Goal: Find specific page/section

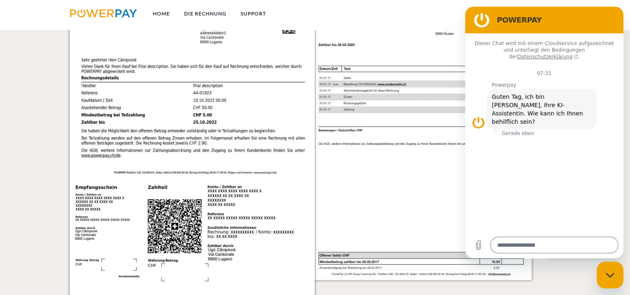
scroll to position [900, 0]
click at [479, 241] on icon "Datei hochladen" at bounding box center [478, 245] width 10 height 10
click at [601, 22] on h2 "POWERPAY" at bounding box center [556, 20] width 118 height 10
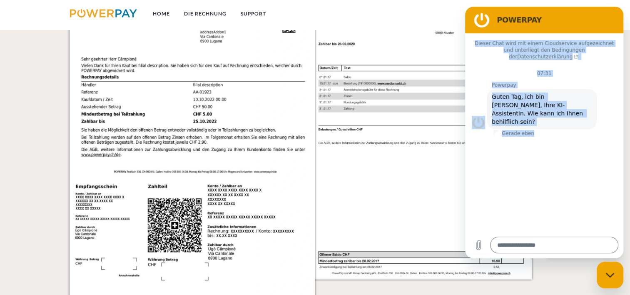
drag, startPoint x: 601, startPoint y: 22, endPoint x: 582, endPoint y: 209, distance: 187.9
click at [582, 209] on div "POWERPAY Dieser Chat wird mit einem Cloudservice aufgezeichnet und unterliegt d…" at bounding box center [544, 132] width 158 height 251
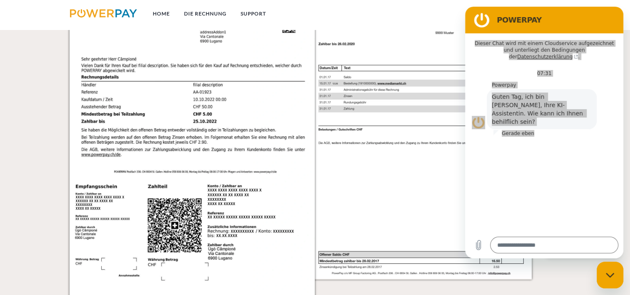
click at [425, 225] on img at bounding box center [433, 127] width 245 height 347
click at [181, 222] on img at bounding box center [192, 127] width 245 height 347
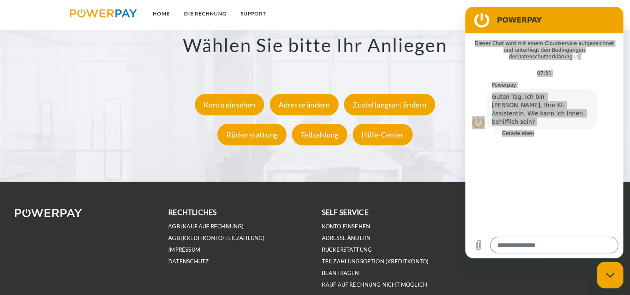
scroll to position [1566, 0]
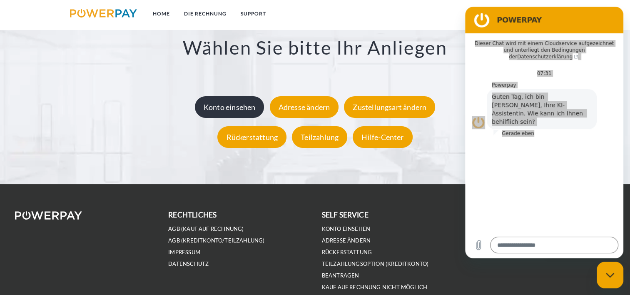
click at [248, 107] on div "Konto einsehen" at bounding box center [230, 107] width 70 height 22
